Goal: Contribute content

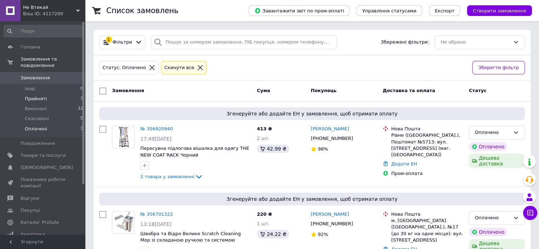
click at [43, 96] on span "Прийняті" at bounding box center [36, 99] width 22 height 6
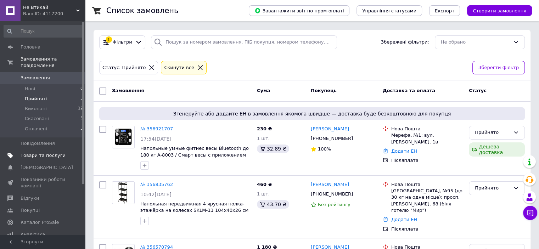
click at [35, 152] on span "Товари та послуги" at bounding box center [43, 155] width 45 height 6
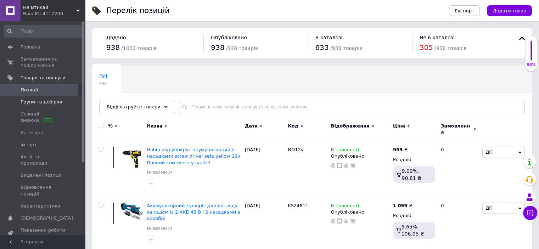
click at [38, 101] on span "Групи та добірки" at bounding box center [42, 102] width 42 height 6
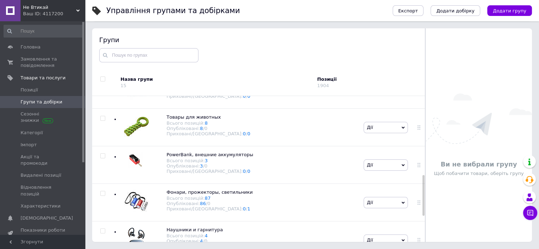
scroll to position [377, 0]
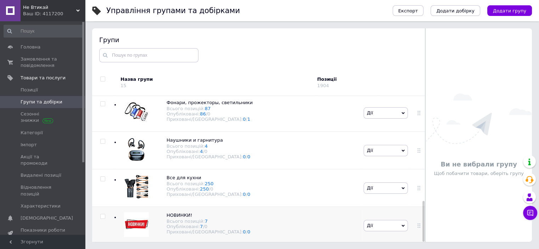
click at [402, 226] on span "Дії" at bounding box center [386, 225] width 44 height 11
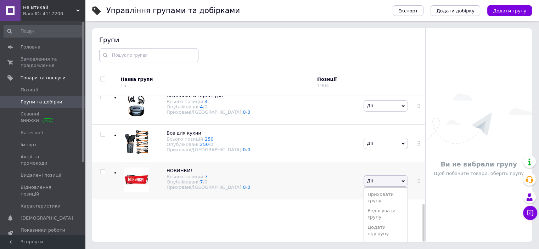
scroll to position [418, 0]
click at [392, 239] on li "Додати товар" at bounding box center [386, 244] width 44 height 10
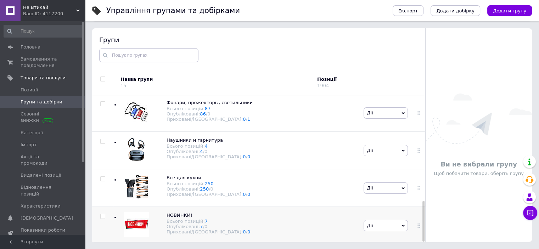
scroll to position [377, 0]
